Goal: Transaction & Acquisition: Purchase product/service

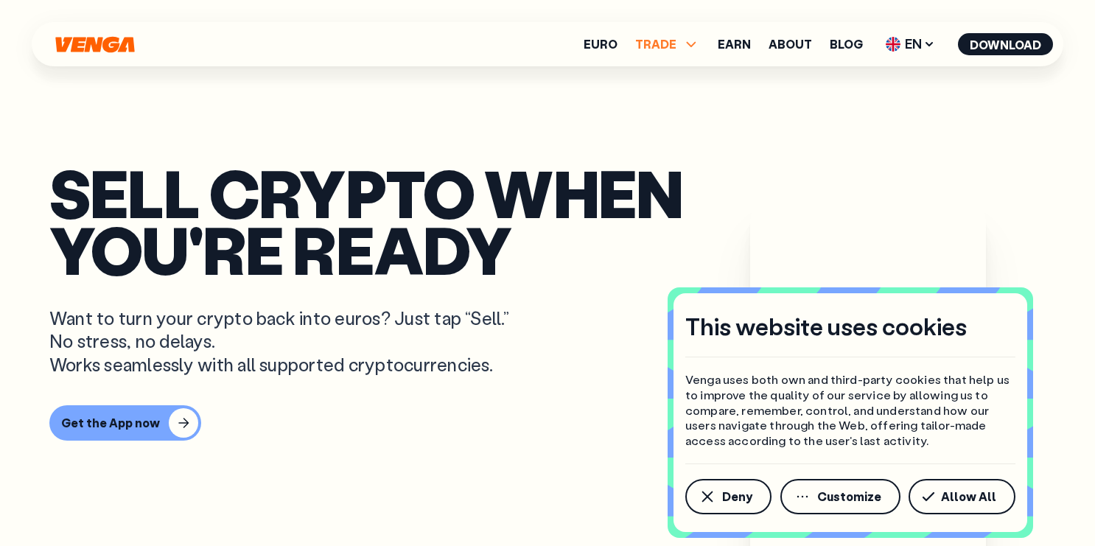
scroll to position [840, 0]
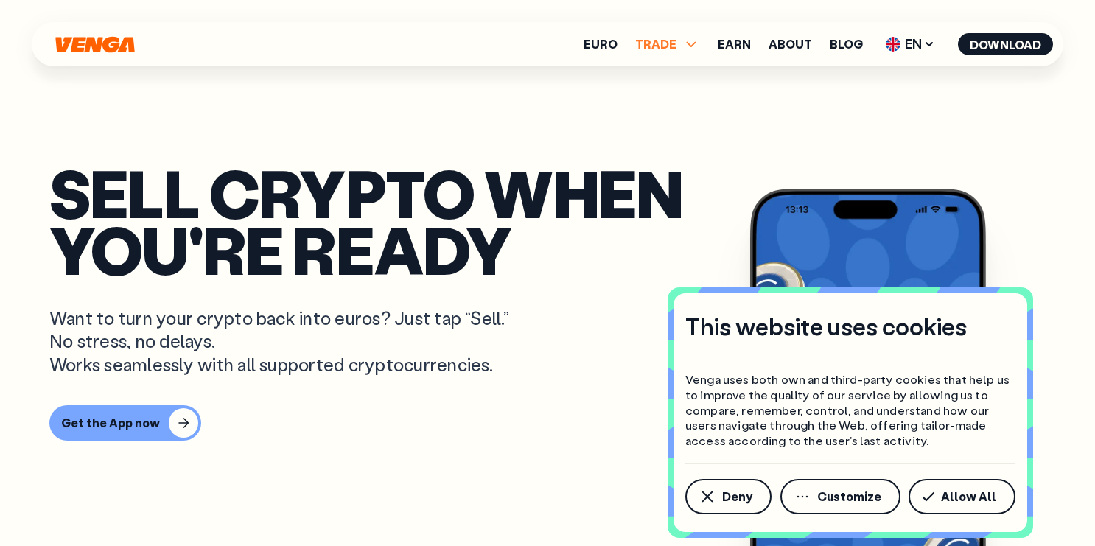
click at [660, 42] on span "TRADE" at bounding box center [655, 44] width 41 height 12
click at [677, 74] on link "Buy" at bounding box center [667, 76] width 21 height 15
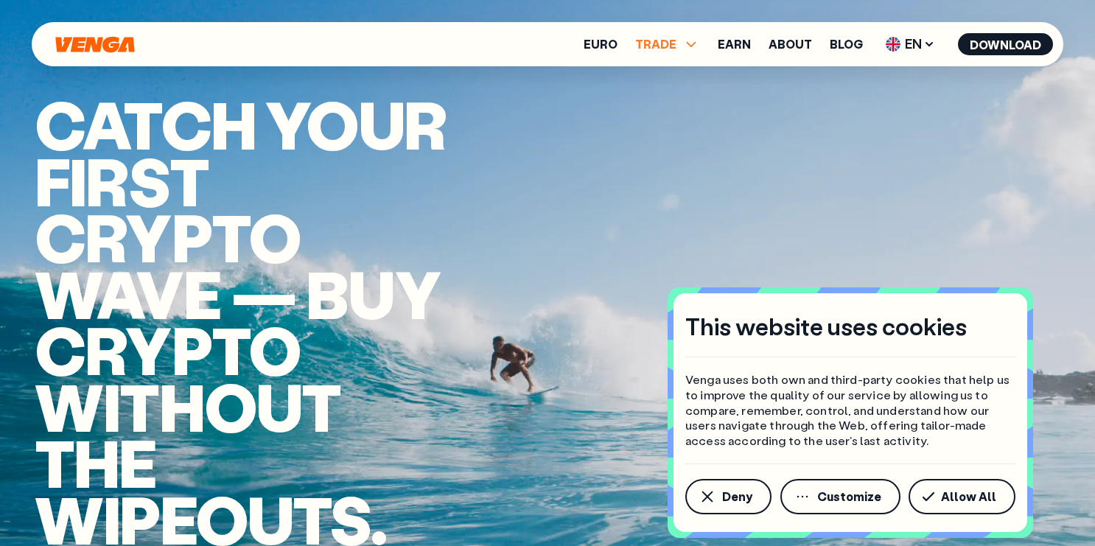
click at [654, 39] on span "TRADE" at bounding box center [655, 44] width 41 height 12
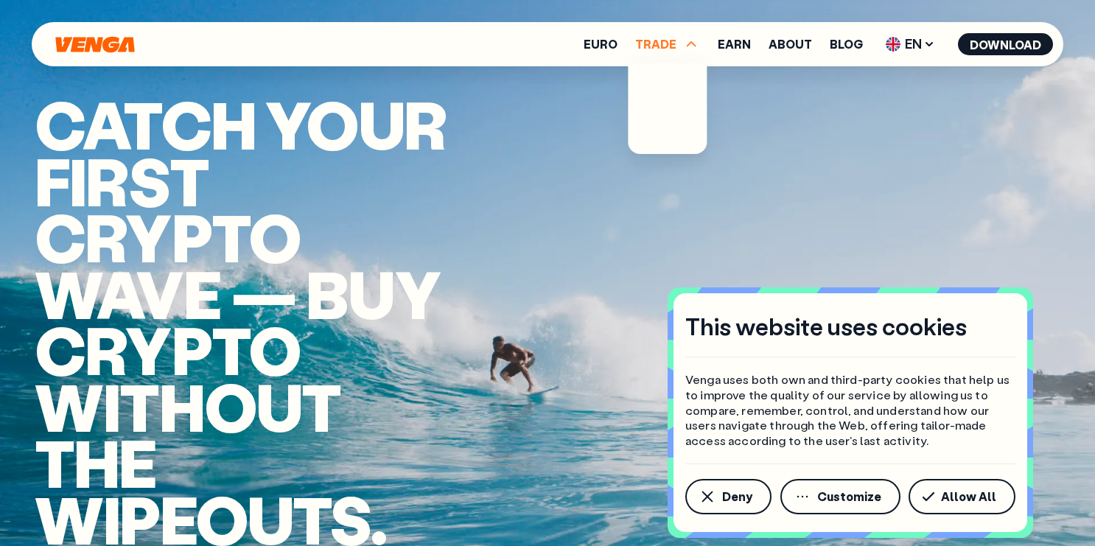
click at [83, 44] on icon "Home" at bounding box center [94, 44] width 79 height 16
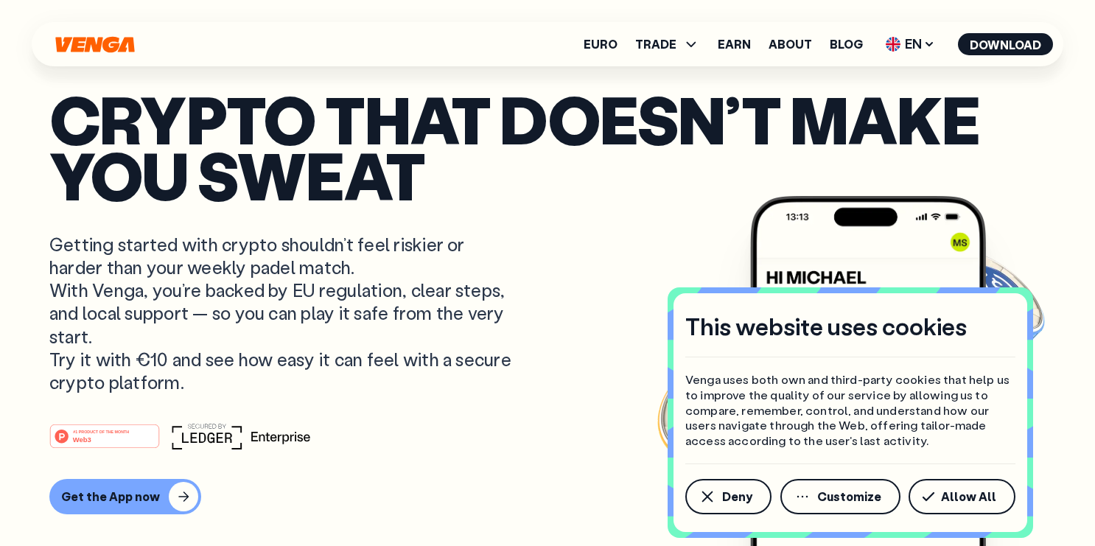
click at [601, 192] on p "Crypto that doesn’t make you sweat" at bounding box center [547, 147] width 996 height 113
